Goal: Transaction & Acquisition: Obtain resource

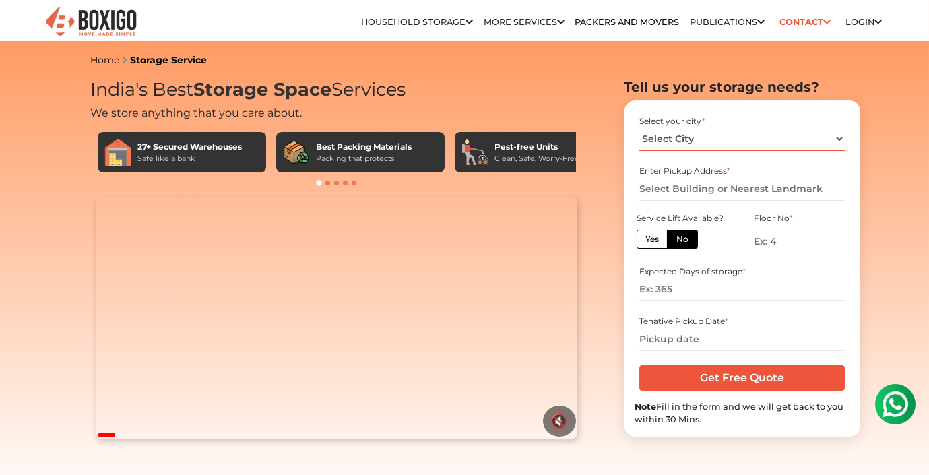
click at [723, 141] on select "Select City [GEOGRAPHIC_DATA] [GEOGRAPHIC_DATA] [GEOGRAPHIC_DATA] [GEOGRAPHIC_D…" at bounding box center [741, 139] width 205 height 24
select select "[GEOGRAPHIC_DATA]"
click at [639, 127] on select "Select City [GEOGRAPHIC_DATA] [GEOGRAPHIC_DATA] [GEOGRAPHIC_DATA] [GEOGRAPHIC_D…" at bounding box center [741, 139] width 205 height 24
click at [696, 188] on input "text" at bounding box center [741, 189] width 205 height 24
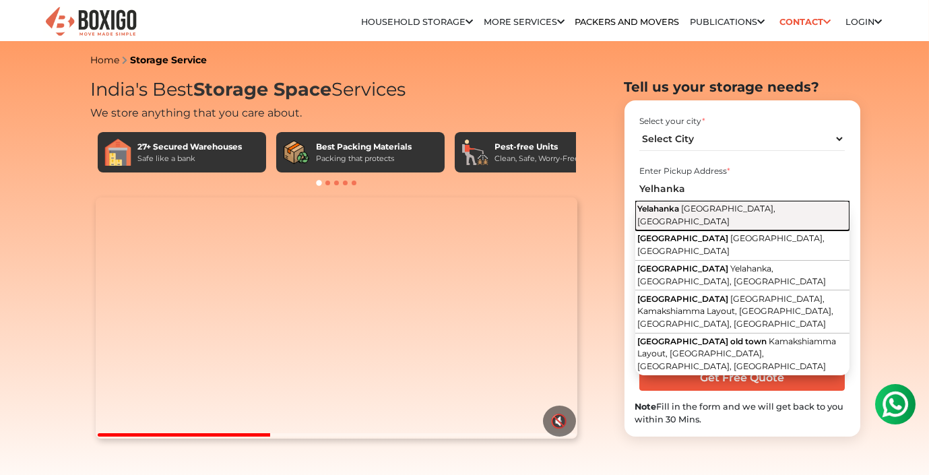
click at [701, 209] on span "[GEOGRAPHIC_DATA], [GEOGRAPHIC_DATA]" at bounding box center [706, 214] width 138 height 23
type input "Yelahanka, [GEOGRAPHIC_DATA], [GEOGRAPHIC_DATA]"
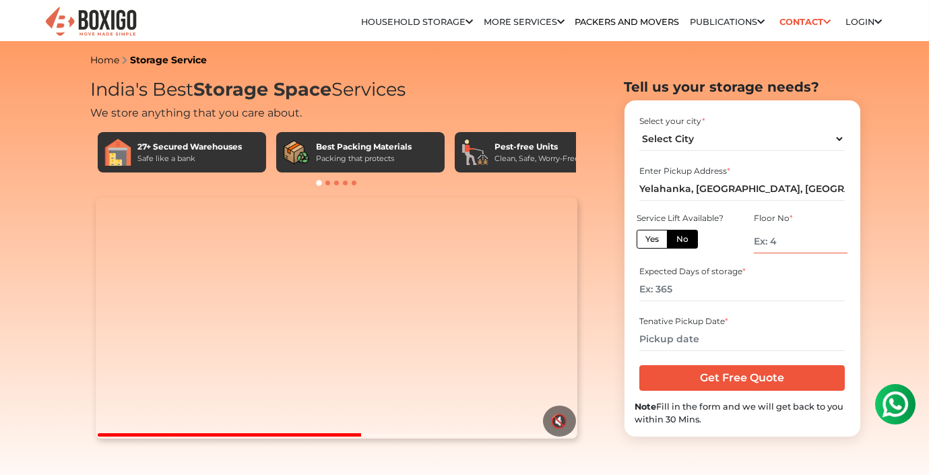
click at [797, 240] on input "number" at bounding box center [799, 242] width 93 height 24
type input "0"
click at [713, 248] on div "Service Lift Available? Yes No" at bounding box center [683, 233] width 97 height 46
click at [668, 294] on input "number" at bounding box center [741, 289] width 205 height 24
type input "120"
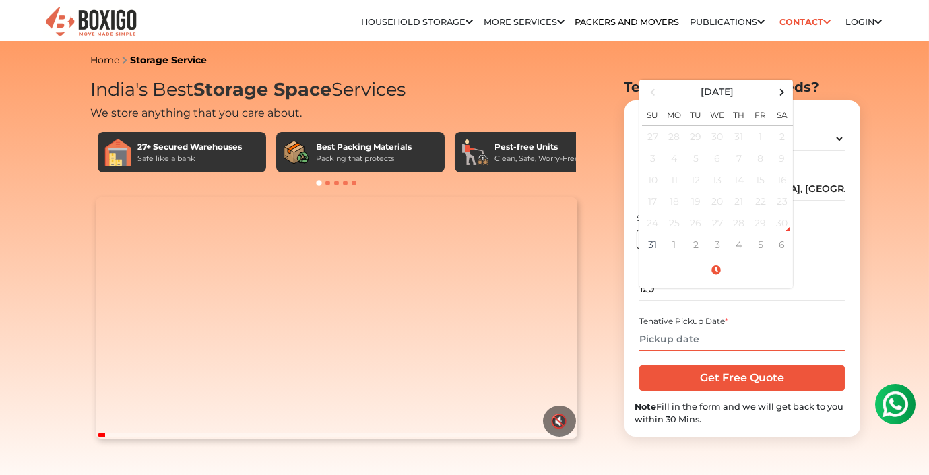
click at [691, 341] on input "text" at bounding box center [741, 339] width 205 height 24
click at [777, 236] on td "6" at bounding box center [782, 245] width 22 height 22
type input "[DATE] 12:00 AM"
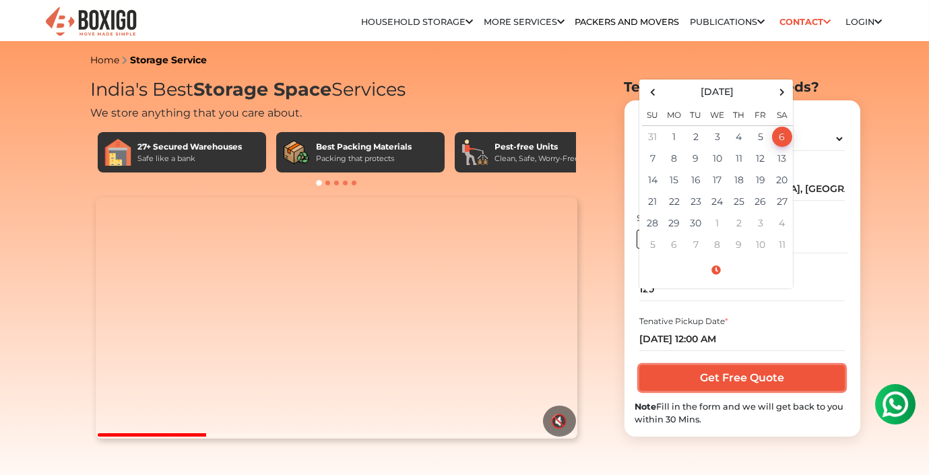
click at [716, 378] on input "Get Free Quote" at bounding box center [741, 378] width 205 height 26
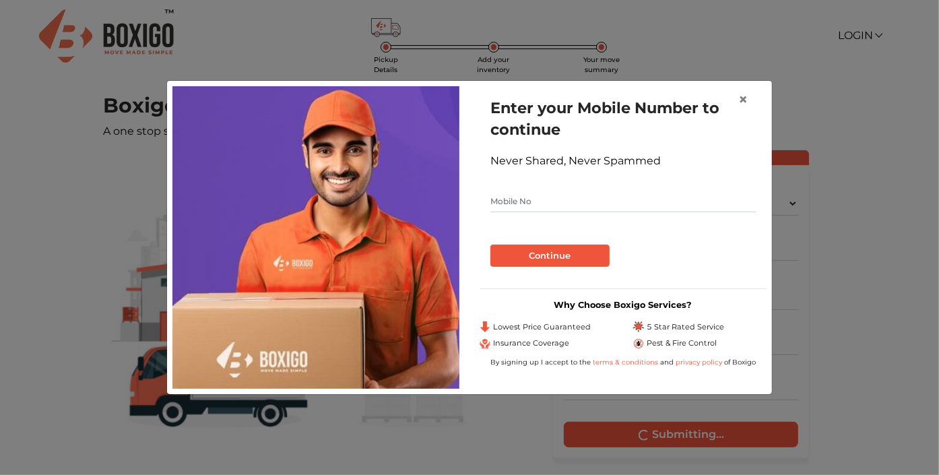
click at [615, 209] on input "text" at bounding box center [622, 202] width 265 height 22
click at [615, 209] on input "8" at bounding box center [622, 202] width 265 height 22
type input "8610085420"
click at [556, 252] on button "Continue" at bounding box center [549, 255] width 119 height 23
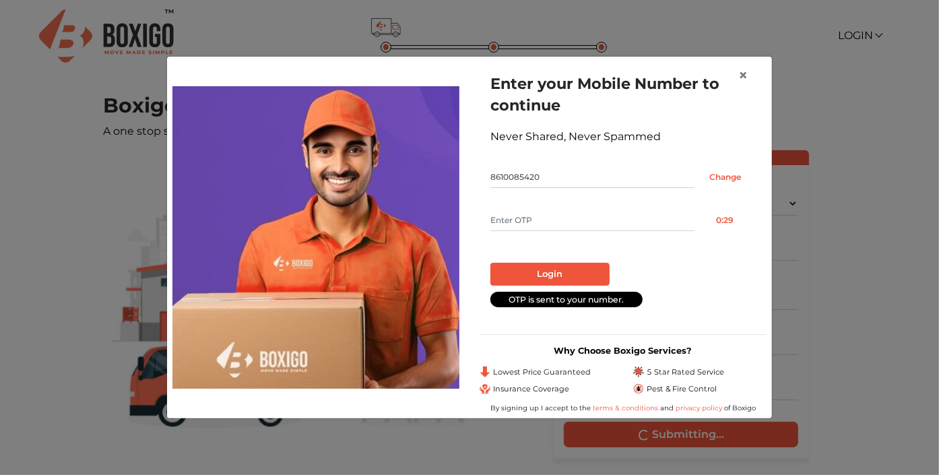
click at [545, 216] on input "text" at bounding box center [592, 220] width 204 height 22
type input "8250"
click at [568, 269] on button "Login" at bounding box center [549, 274] width 119 height 23
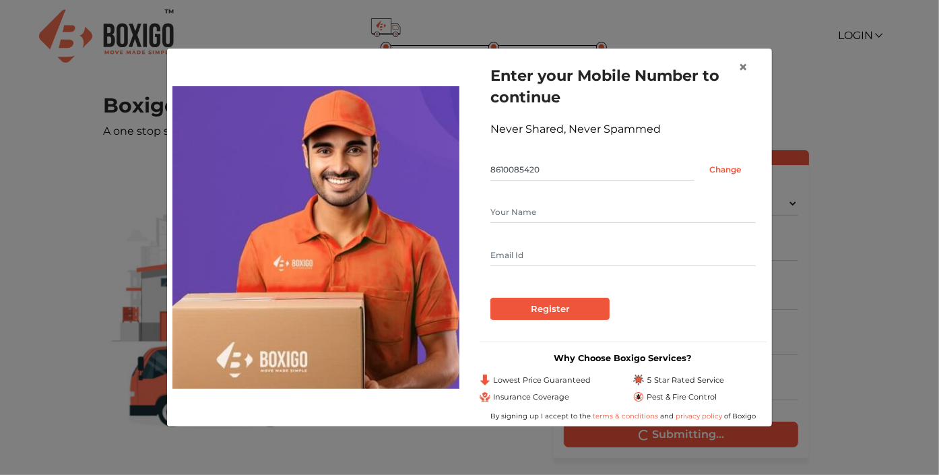
click at [531, 213] on input "text" at bounding box center [622, 212] width 265 height 22
type input "sumanth"
type input "kodisumanth@gmail.com"
click at [554, 317] on input "Register" at bounding box center [549, 309] width 119 height 23
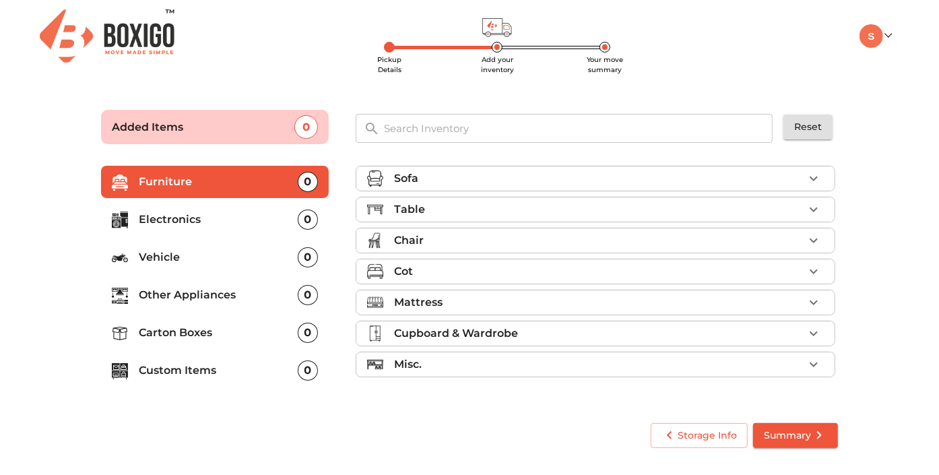
click at [204, 337] on p "Carton Boxes" at bounding box center [218, 333] width 159 height 16
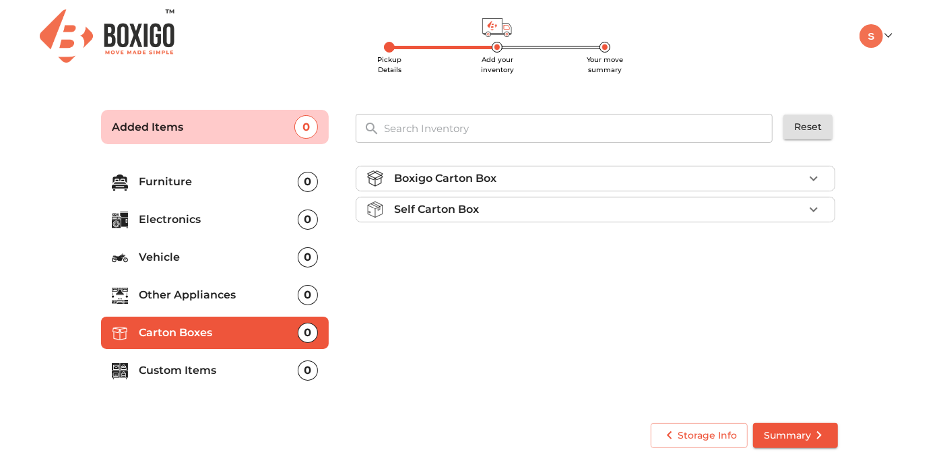
click at [590, 209] on div "Self Carton Box" at bounding box center [598, 209] width 409 height 16
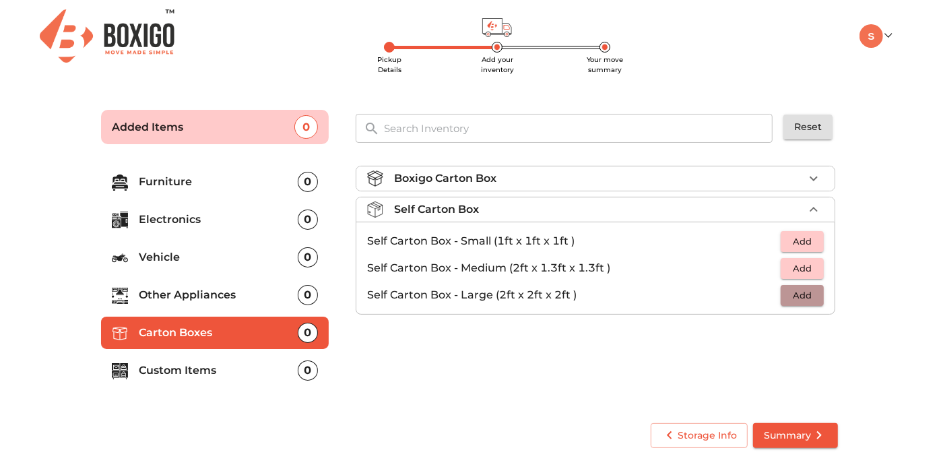
click at [809, 291] on span "Add" at bounding box center [802, 295] width 30 height 15
click at [809, 291] on icon "button" at bounding box center [813, 295] width 16 height 16
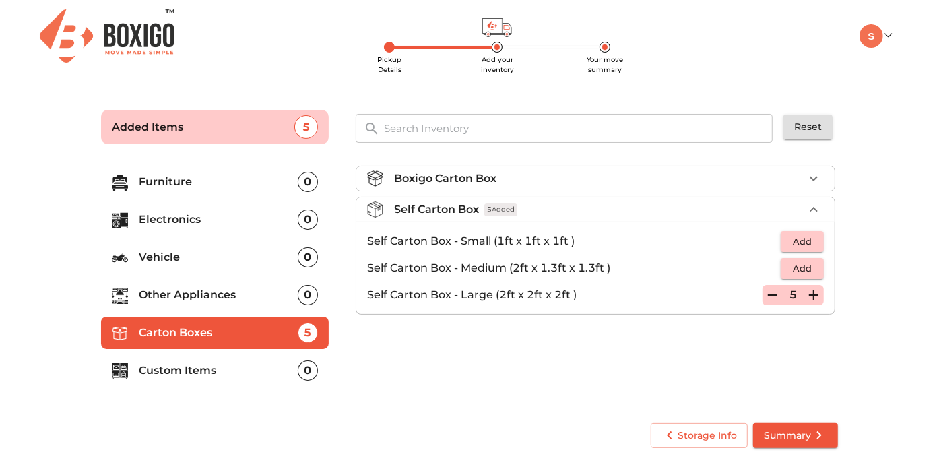
click at [256, 223] on p "Electronics" at bounding box center [218, 219] width 159 height 16
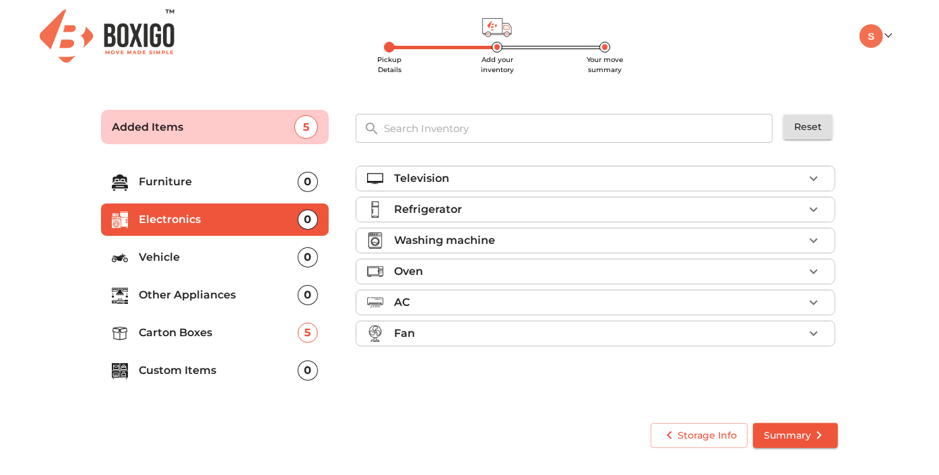
click at [514, 194] on ul "Television Refrigerator Washing machine Oven AC Fan" at bounding box center [595, 258] width 479 height 197
click at [521, 209] on div "Refrigerator" at bounding box center [598, 209] width 409 height 16
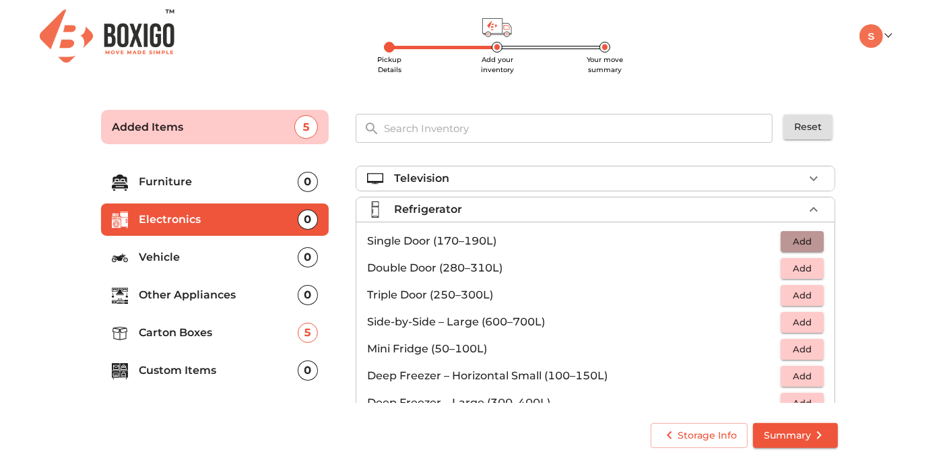
click at [797, 241] on span "Add" at bounding box center [802, 241] width 30 height 15
click at [803, 434] on span "Summary" at bounding box center [795, 435] width 63 height 17
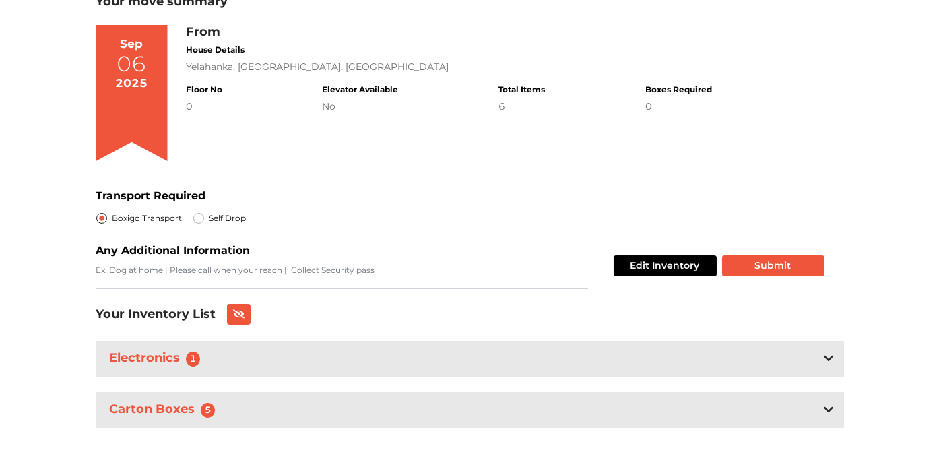
scroll to position [98, 0]
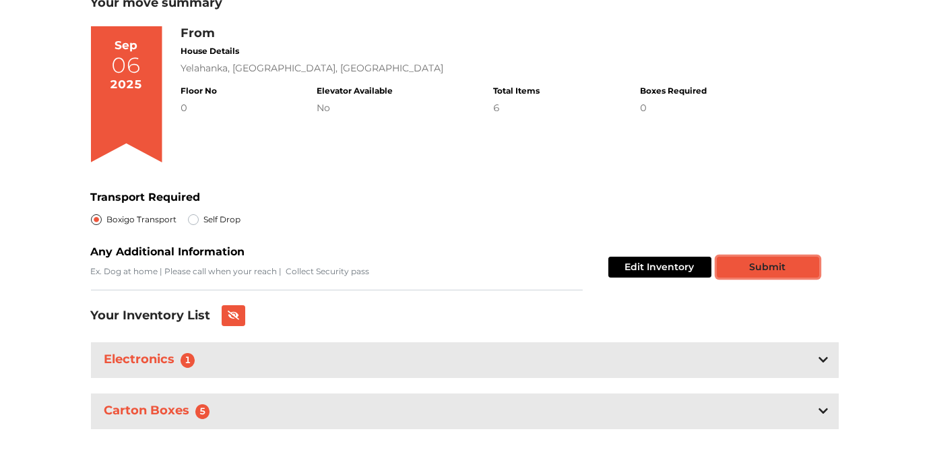
click at [736, 267] on button "Submit" at bounding box center [767, 267] width 102 height 21
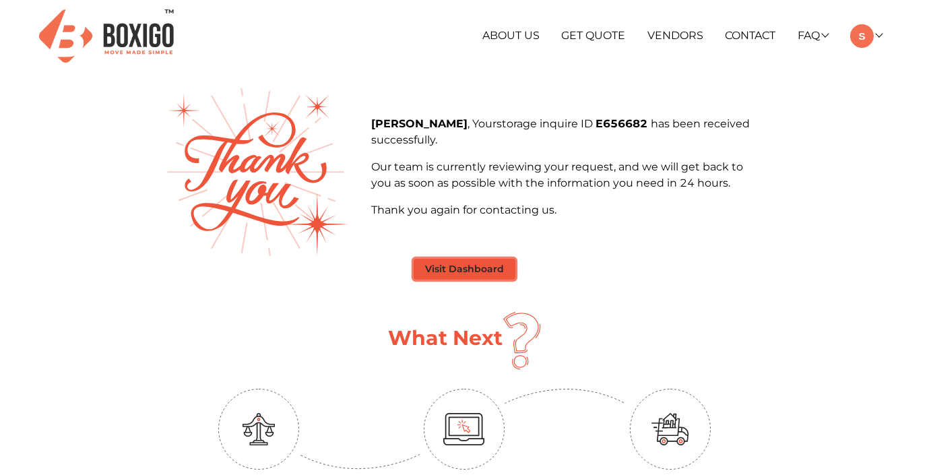
click at [448, 278] on button "Visit Dashboard" at bounding box center [464, 269] width 102 height 21
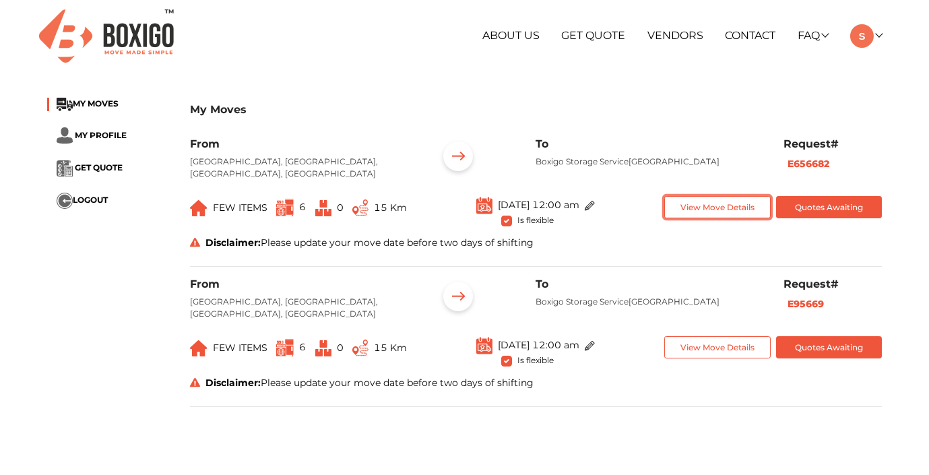
click at [731, 205] on button "View Move Details" at bounding box center [717, 207] width 106 height 22
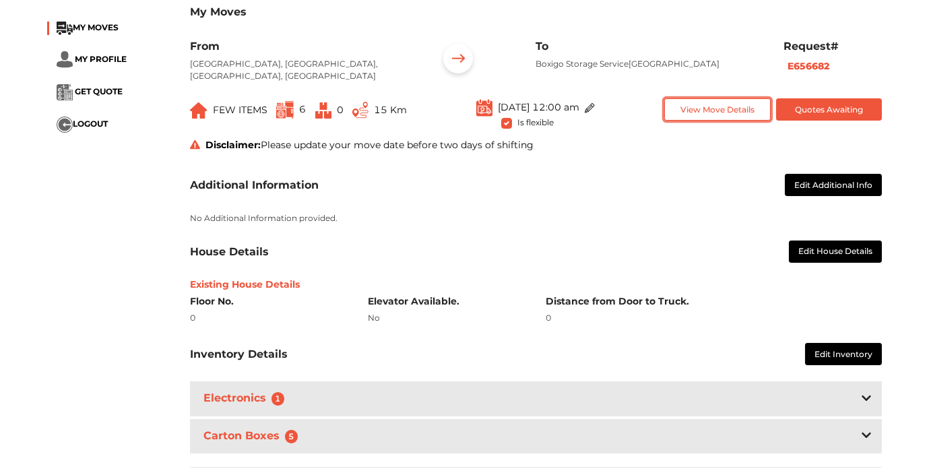
scroll to position [127, 0]
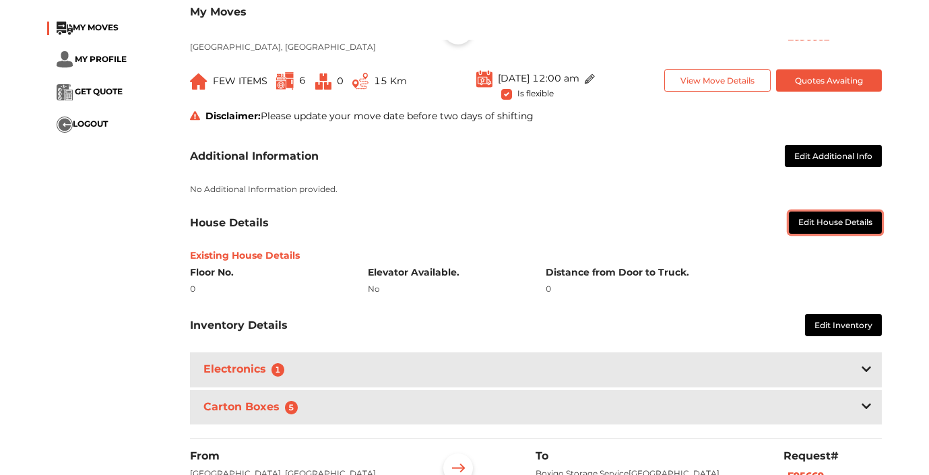
click at [832, 216] on button "Edit House Details" at bounding box center [834, 222] width 93 height 22
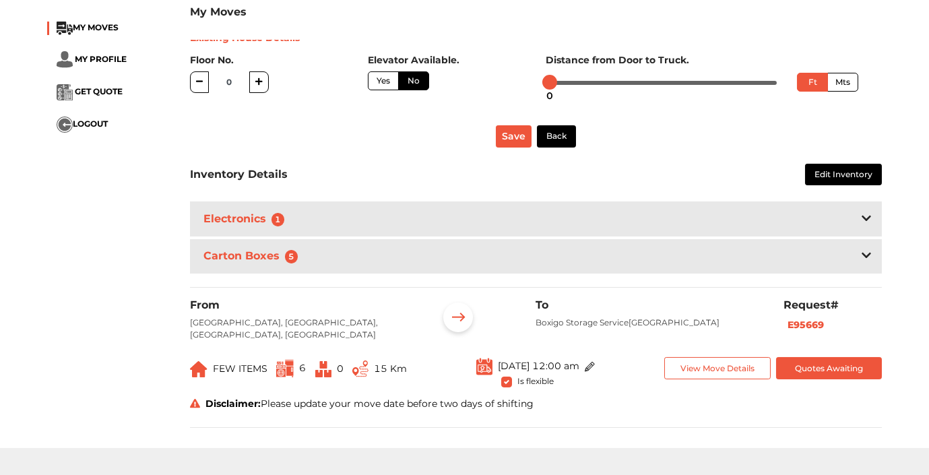
scroll to position [358, 0]
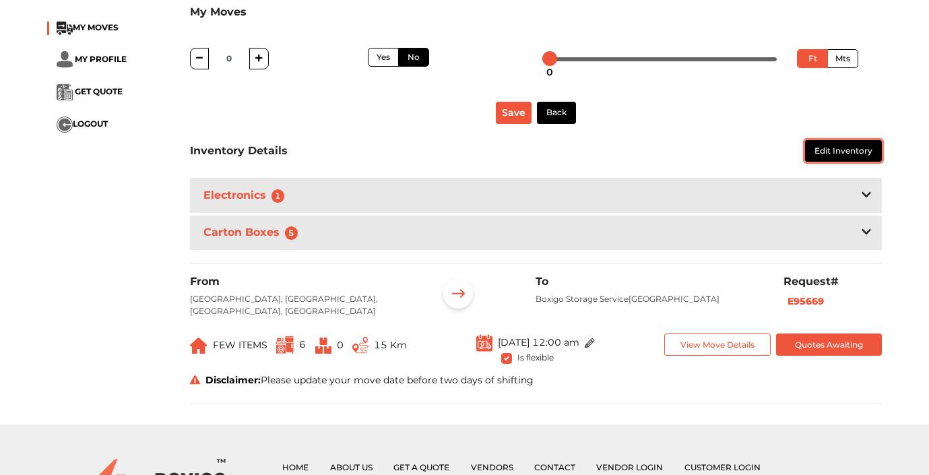
click at [830, 158] on button "Edit Inventory" at bounding box center [843, 151] width 77 height 22
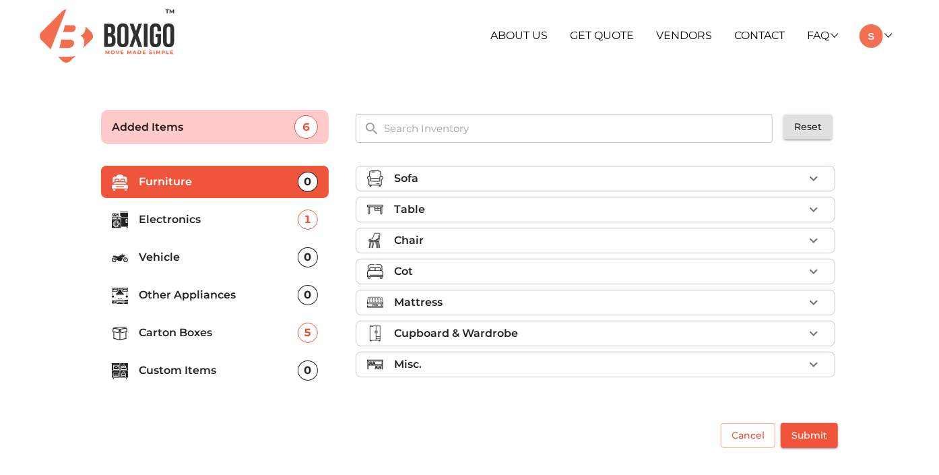
click at [237, 259] on p "Vehicle" at bounding box center [218, 257] width 159 height 16
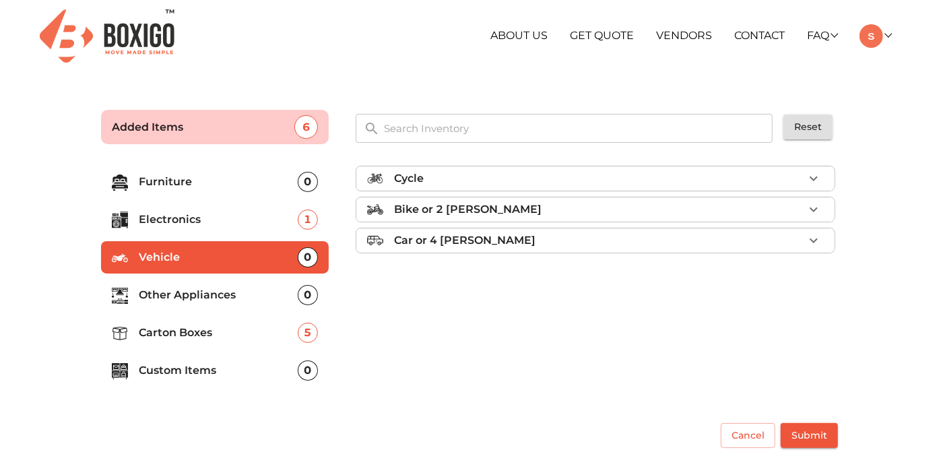
click at [487, 244] on p "Car or 4 Wheeler" at bounding box center [464, 240] width 141 height 16
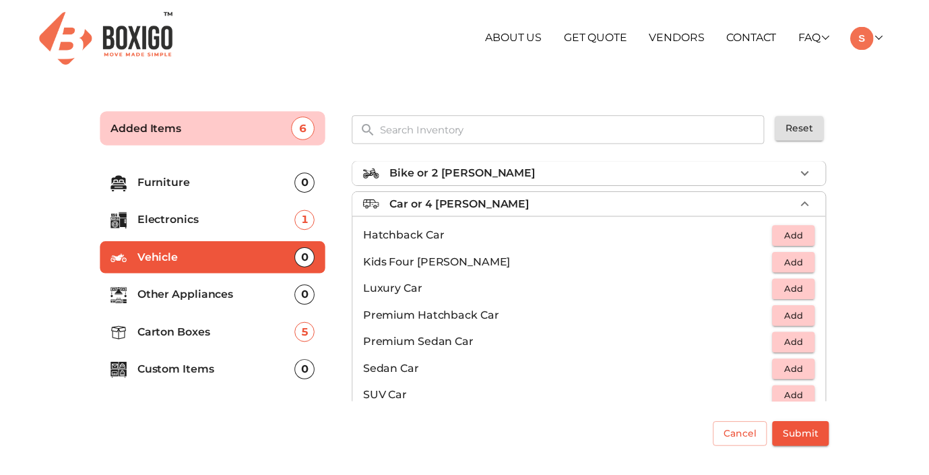
scroll to position [33, 0]
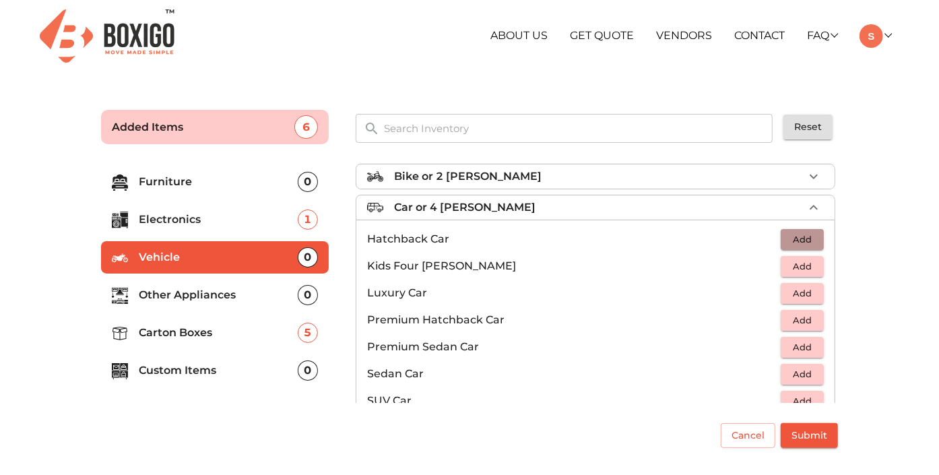
click at [796, 242] on span "Add" at bounding box center [802, 239] width 30 height 15
click at [826, 431] on span "Submit" at bounding box center [809, 435] width 36 height 17
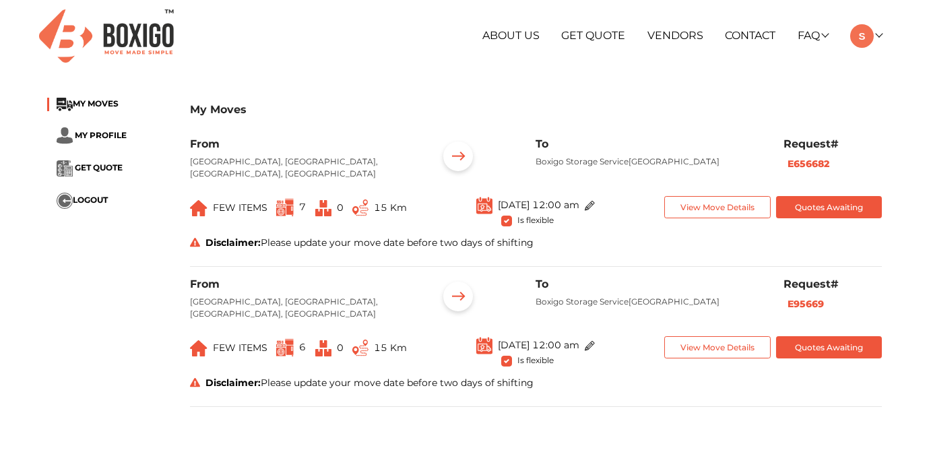
click at [607, 160] on p "Boxigo Storage Service, Rampura, Bengaluru, Karnataka, 562149" at bounding box center [649, 162] width 227 height 12
click at [578, 162] on p "Boxigo Storage Service, Rampura, Bengaluru, Karnataka, 562149" at bounding box center [649, 162] width 227 height 12
